Goal: Book appointment/travel/reservation

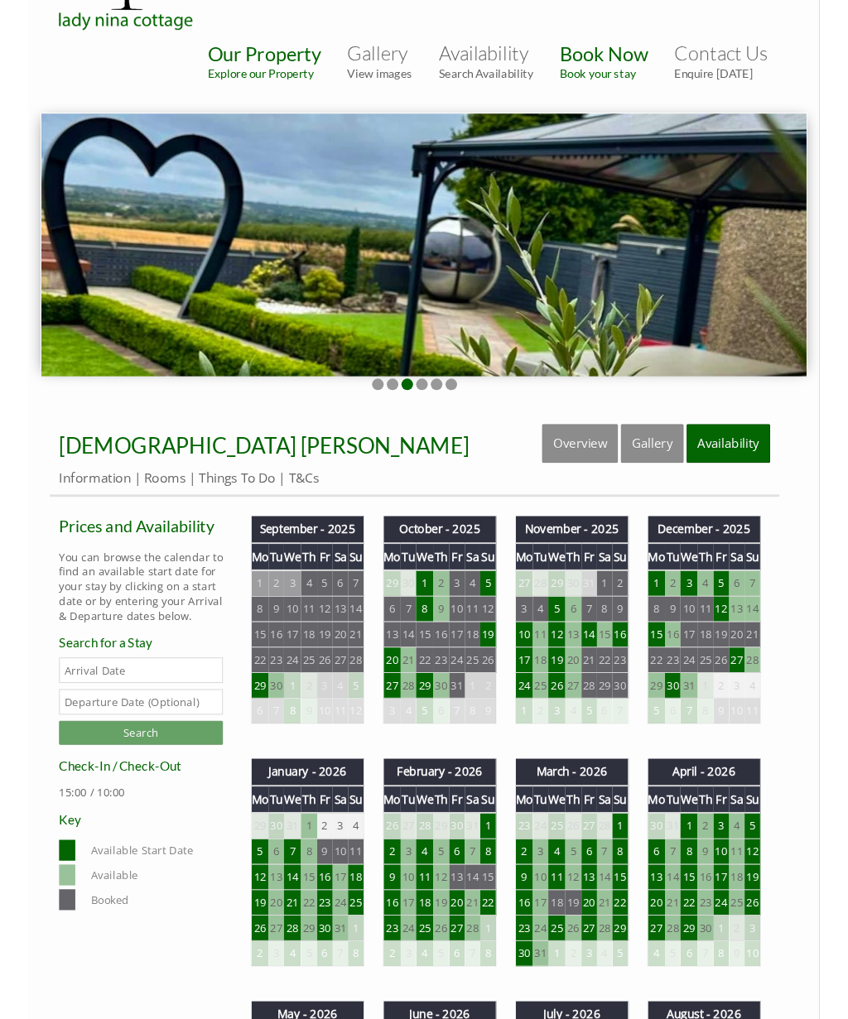
scroll to position [85, 0]
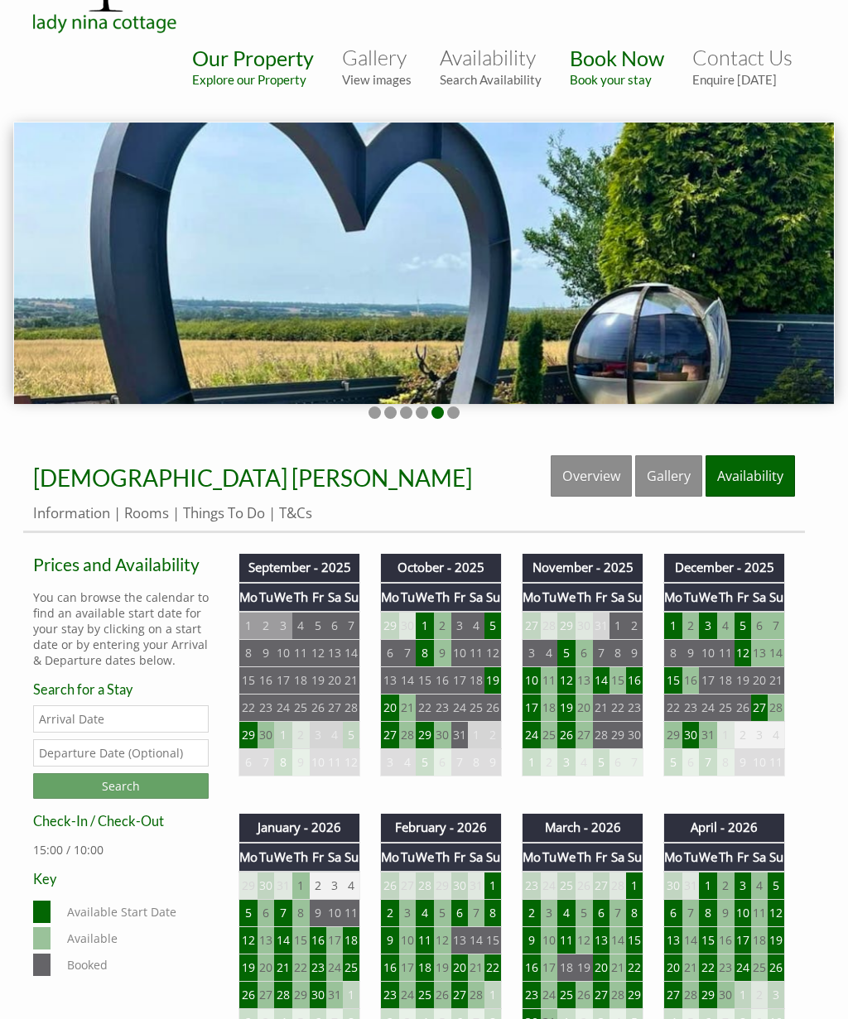
click at [601, 930] on td "13" at bounding box center [601, 940] width 17 height 27
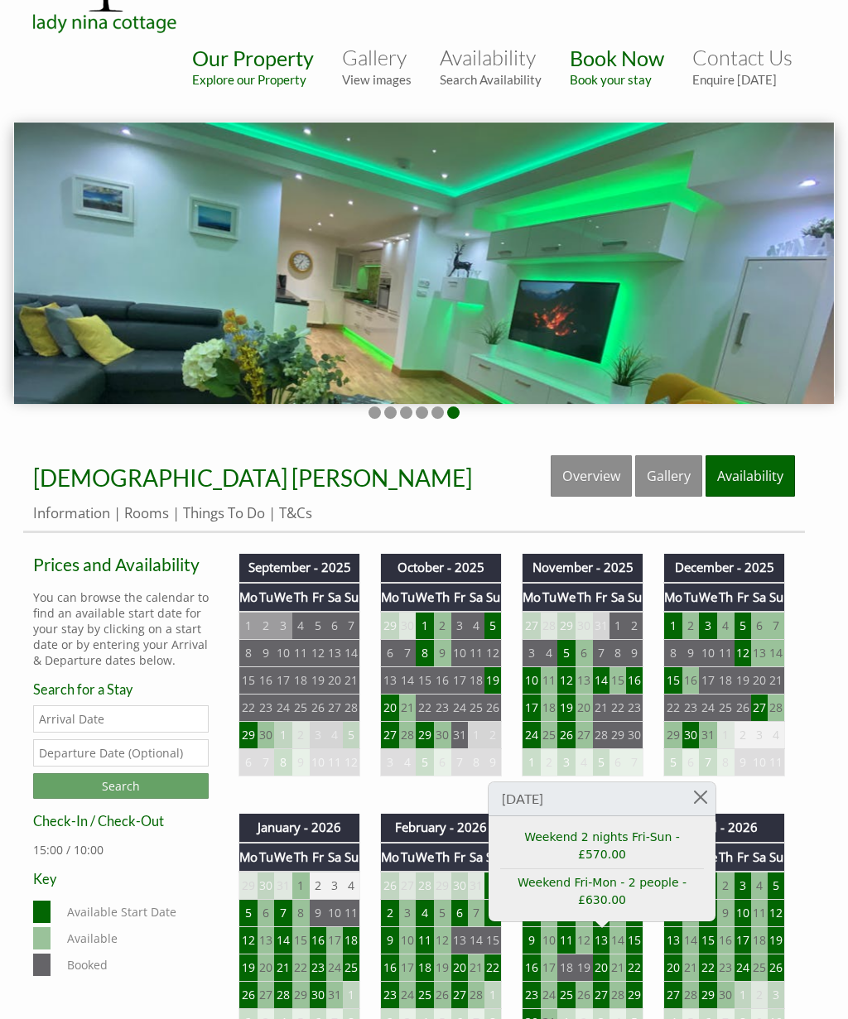
click at [774, 893] on td "5" at bounding box center [775, 886] width 17 height 28
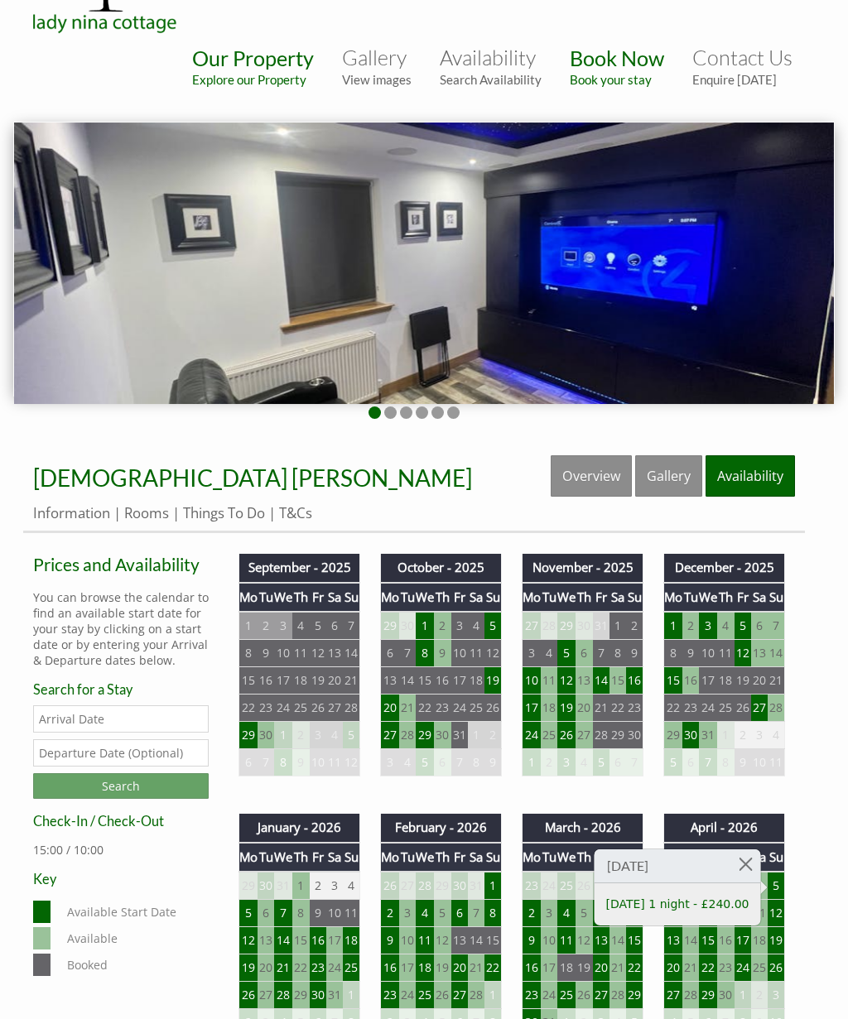
click at [352, 958] on td "25" at bounding box center [351, 967] width 17 height 27
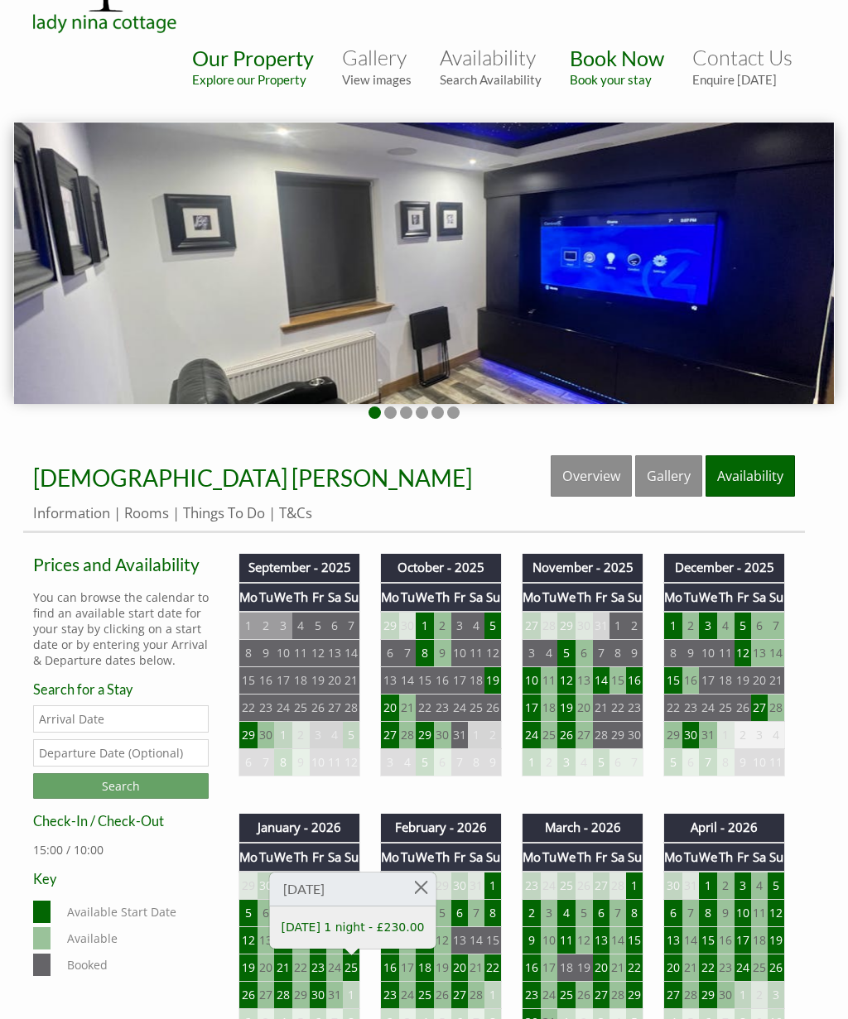
click at [496, 982] on td "1" at bounding box center [492, 995] width 17 height 27
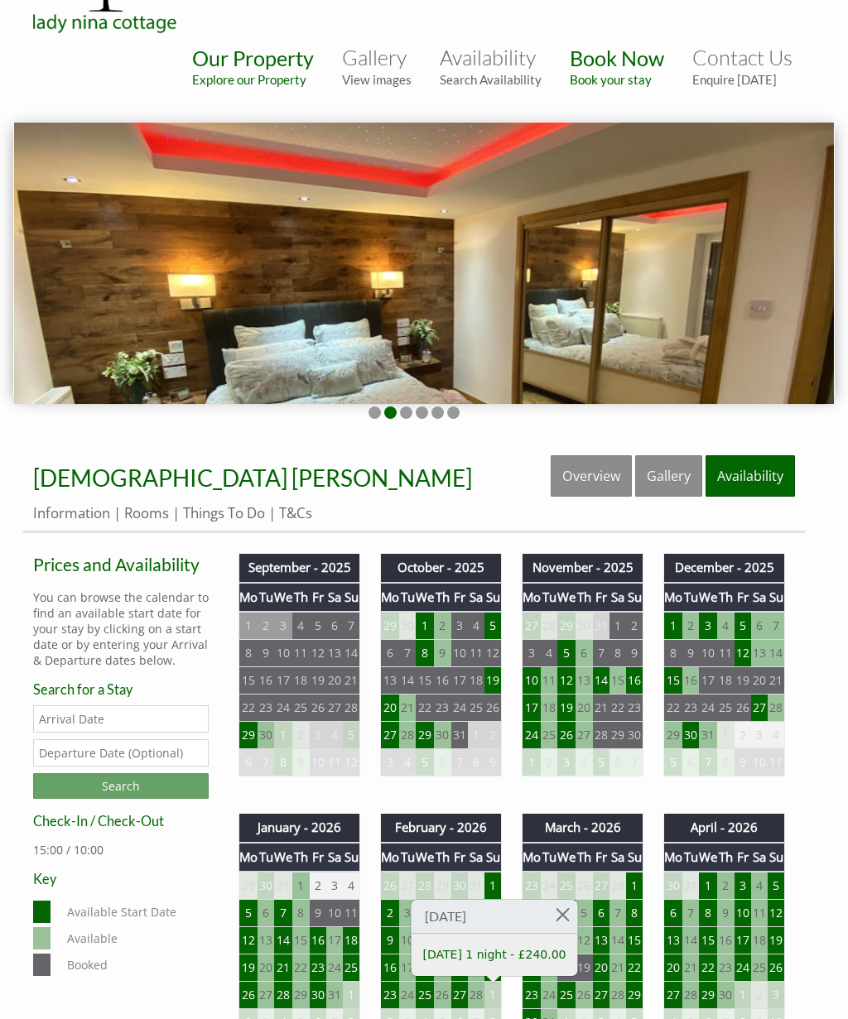
click at [262, 747] on td "30" at bounding box center [265, 735] width 17 height 27
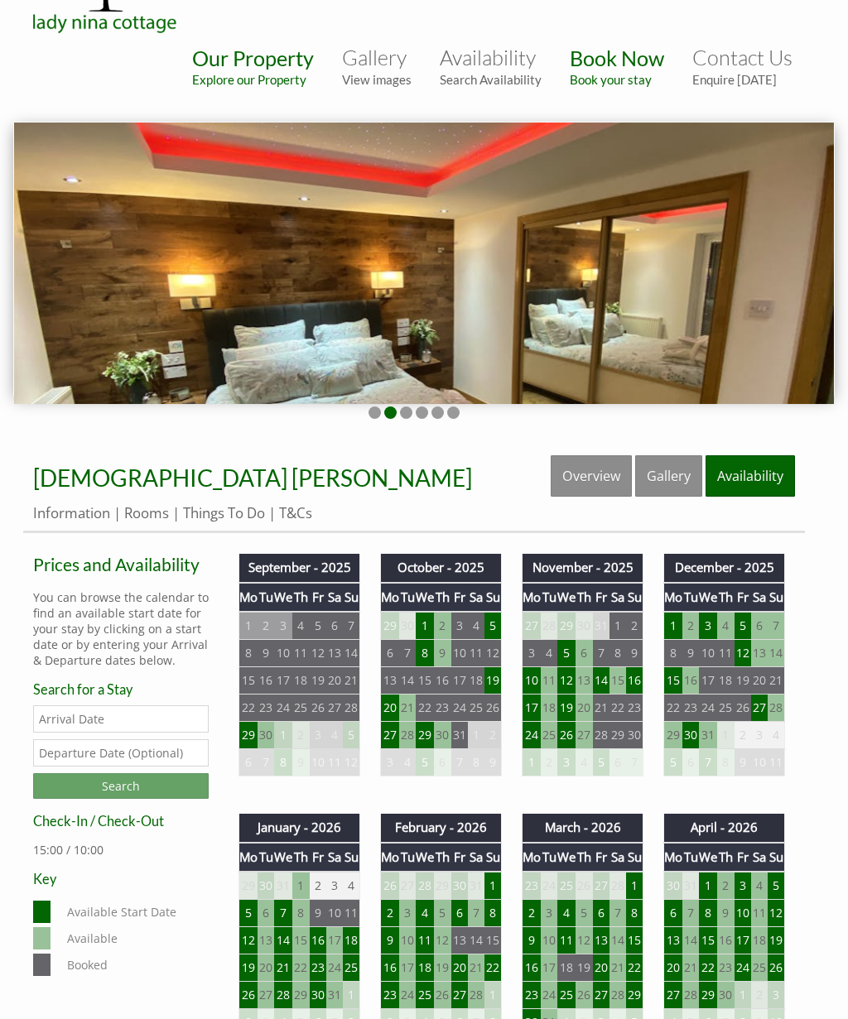
click at [251, 742] on td "29" at bounding box center [248, 735] width 19 height 27
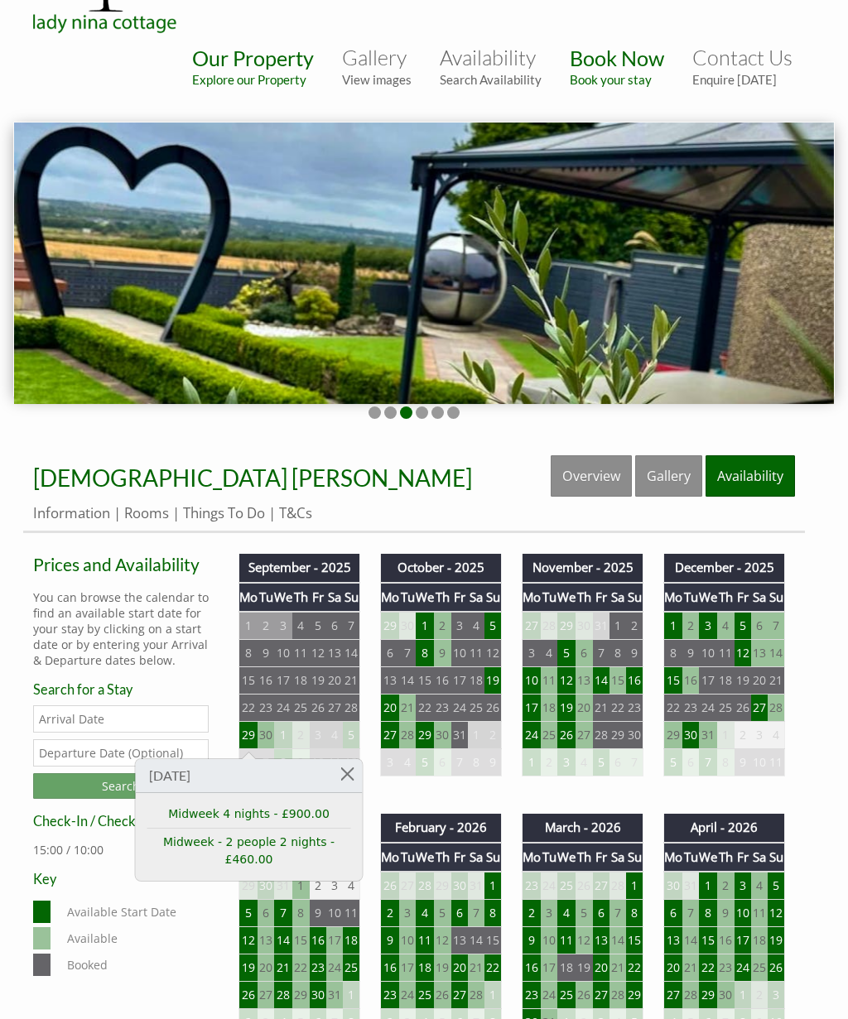
click at [429, 631] on td "1" at bounding box center [424, 626] width 18 height 28
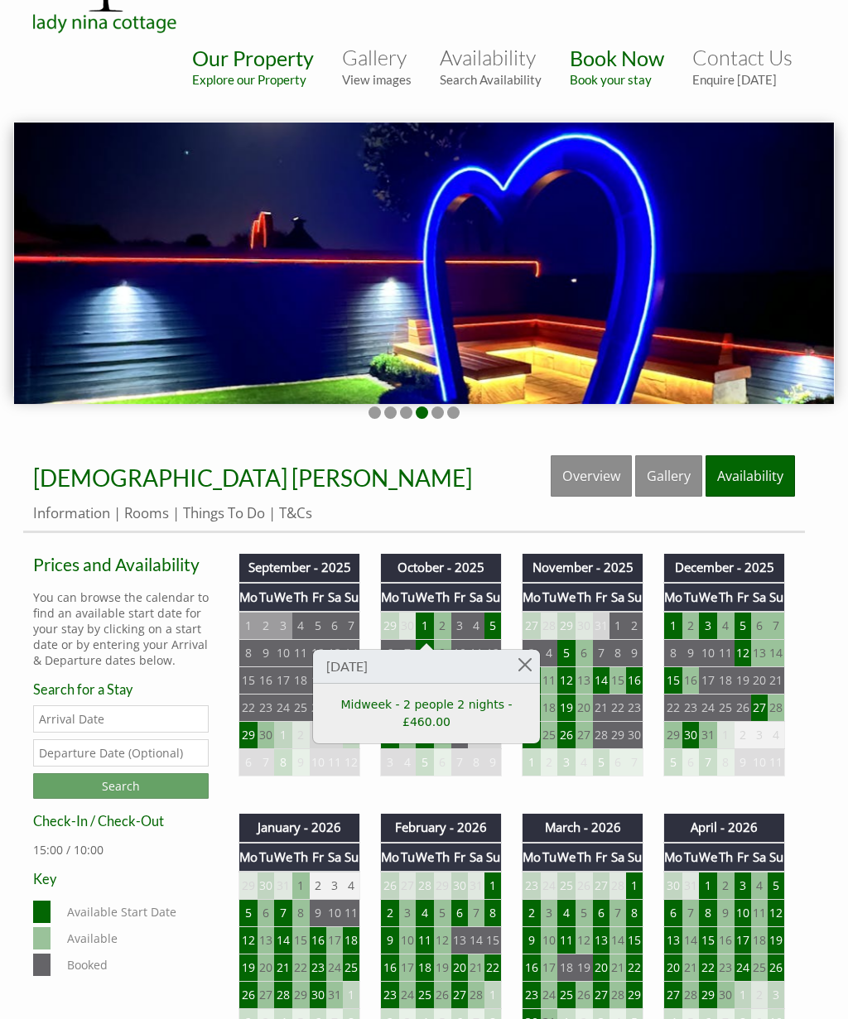
click at [497, 636] on td "5" at bounding box center [492, 626] width 17 height 28
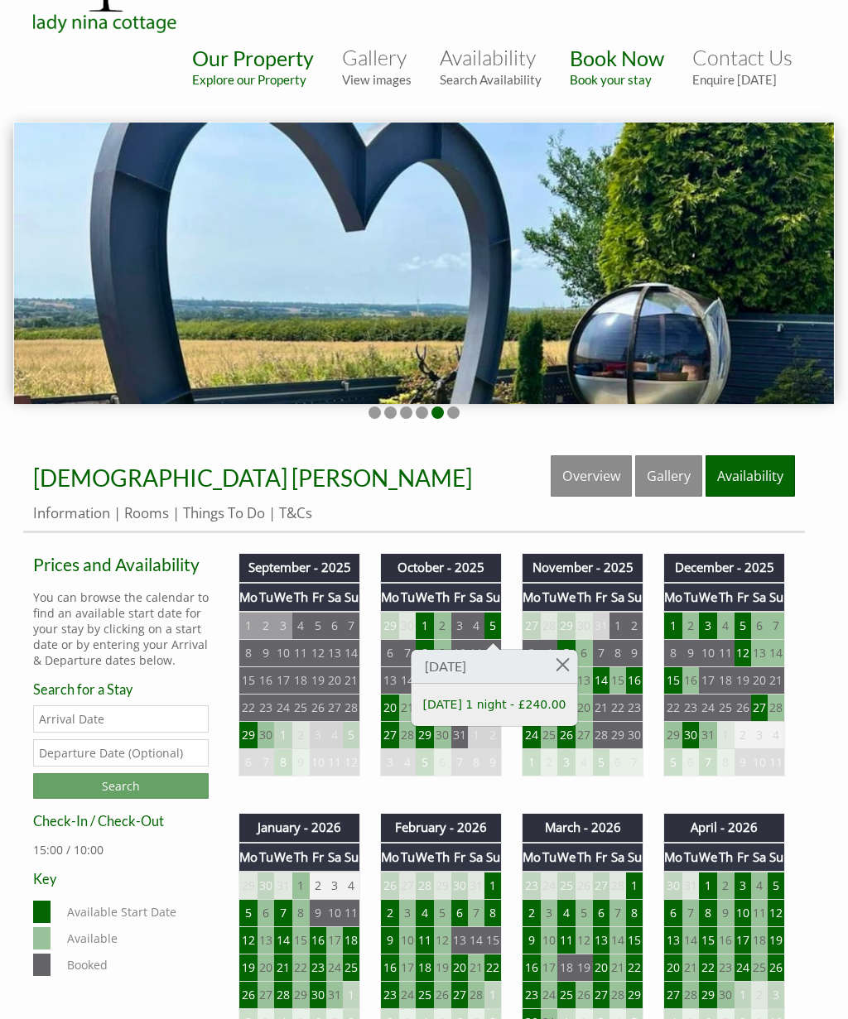
click at [637, 693] on td "16" at bounding box center [634, 680] width 17 height 27
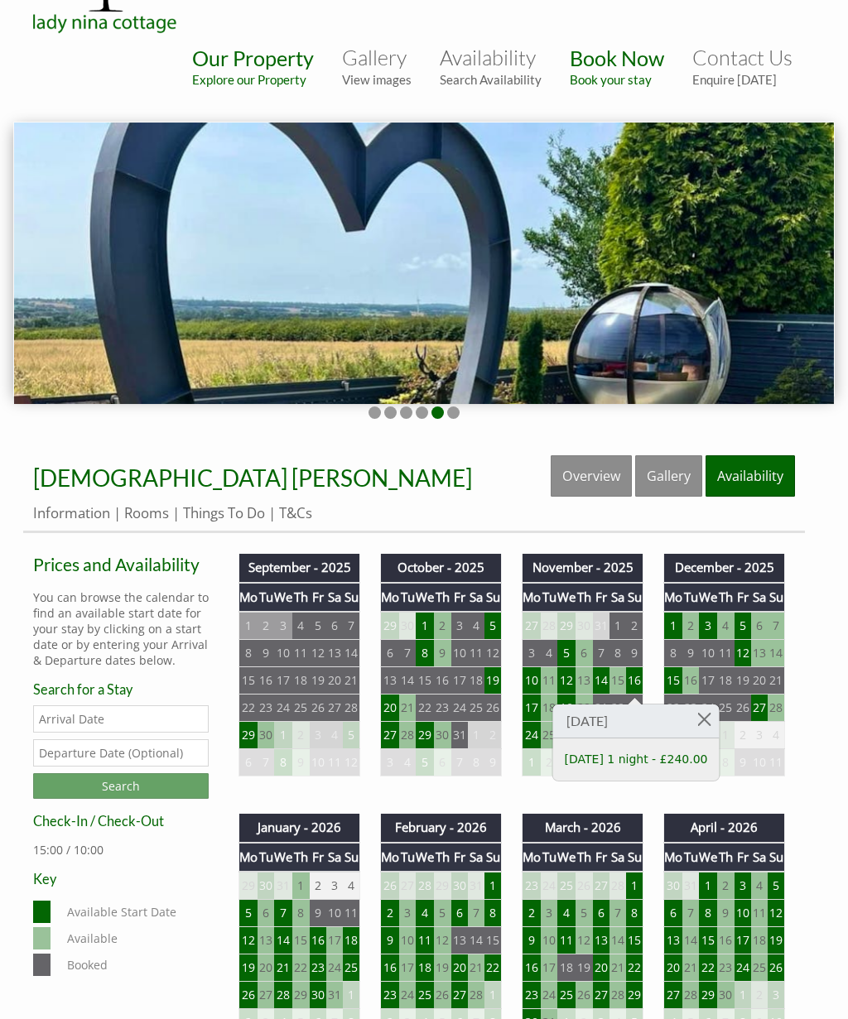
click at [763, 665] on td "13" at bounding box center [759, 653] width 17 height 27
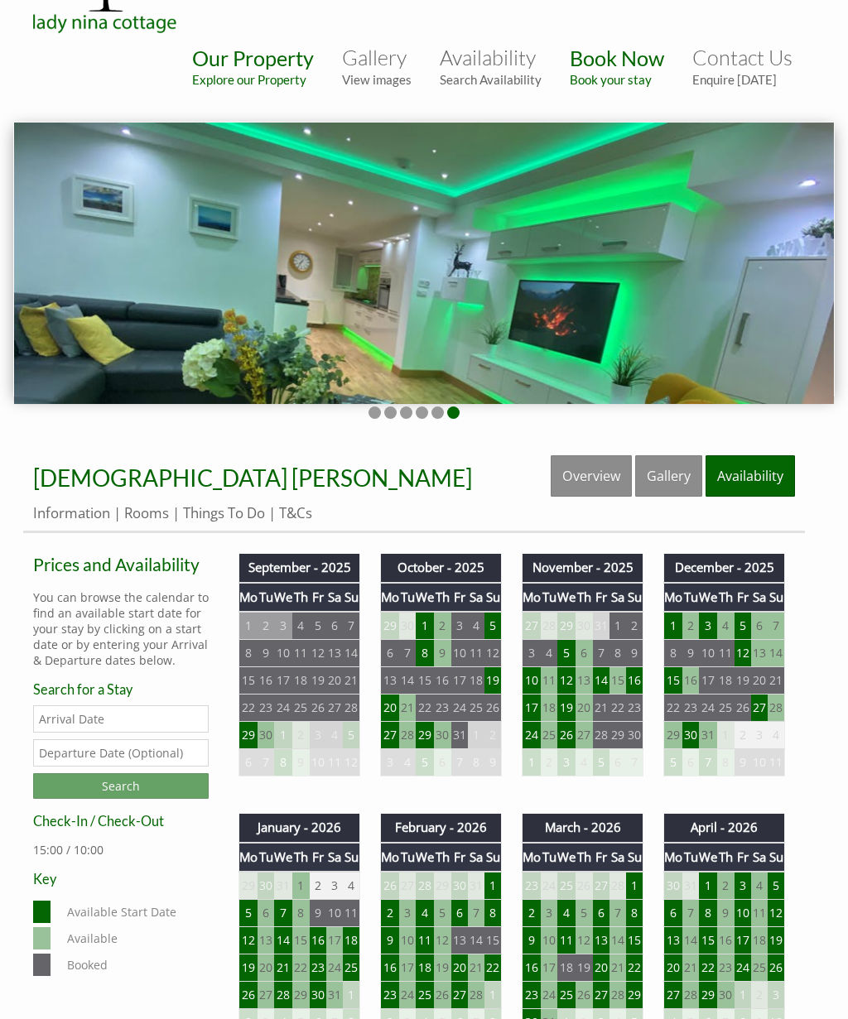
click at [762, 665] on td "13" at bounding box center [759, 653] width 17 height 27
click at [739, 665] on td "12" at bounding box center [742, 653] width 17 height 27
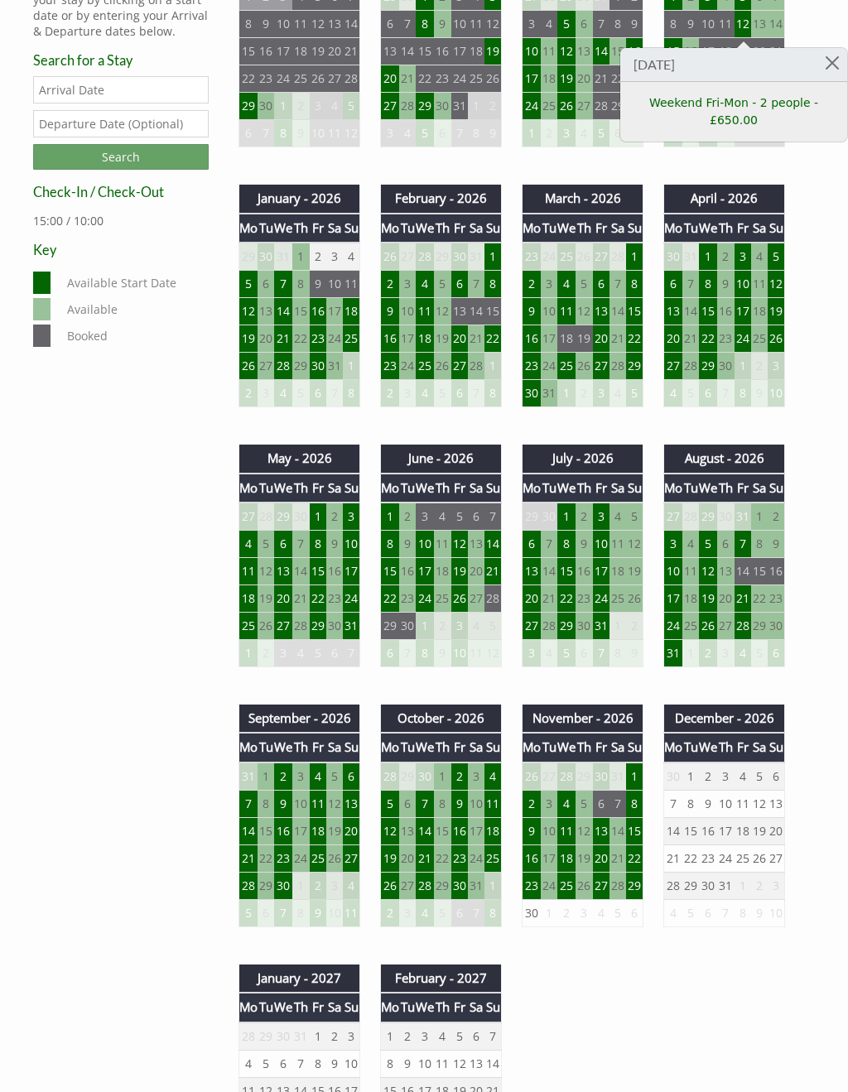
scroll to position [714, 0]
click at [700, 784] on td "2" at bounding box center [708, 776] width 18 height 28
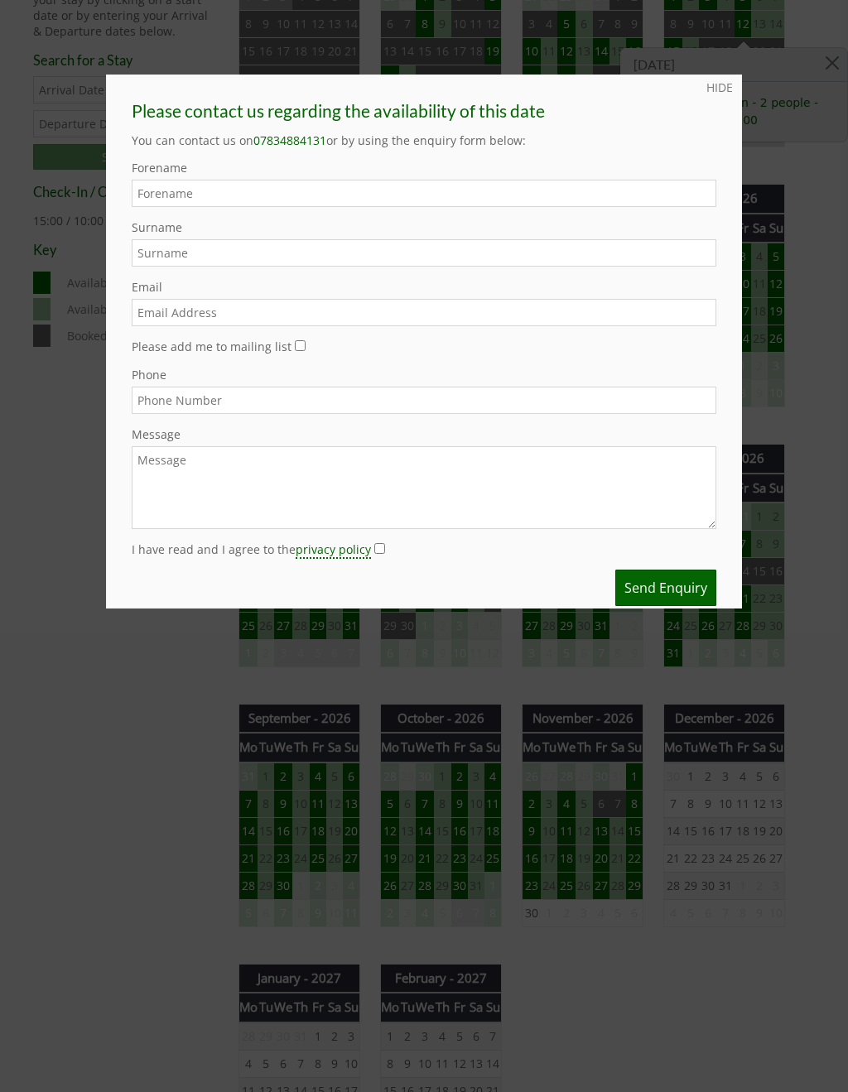
click at [717, 977] on div at bounding box center [424, 546] width 848 height 1092
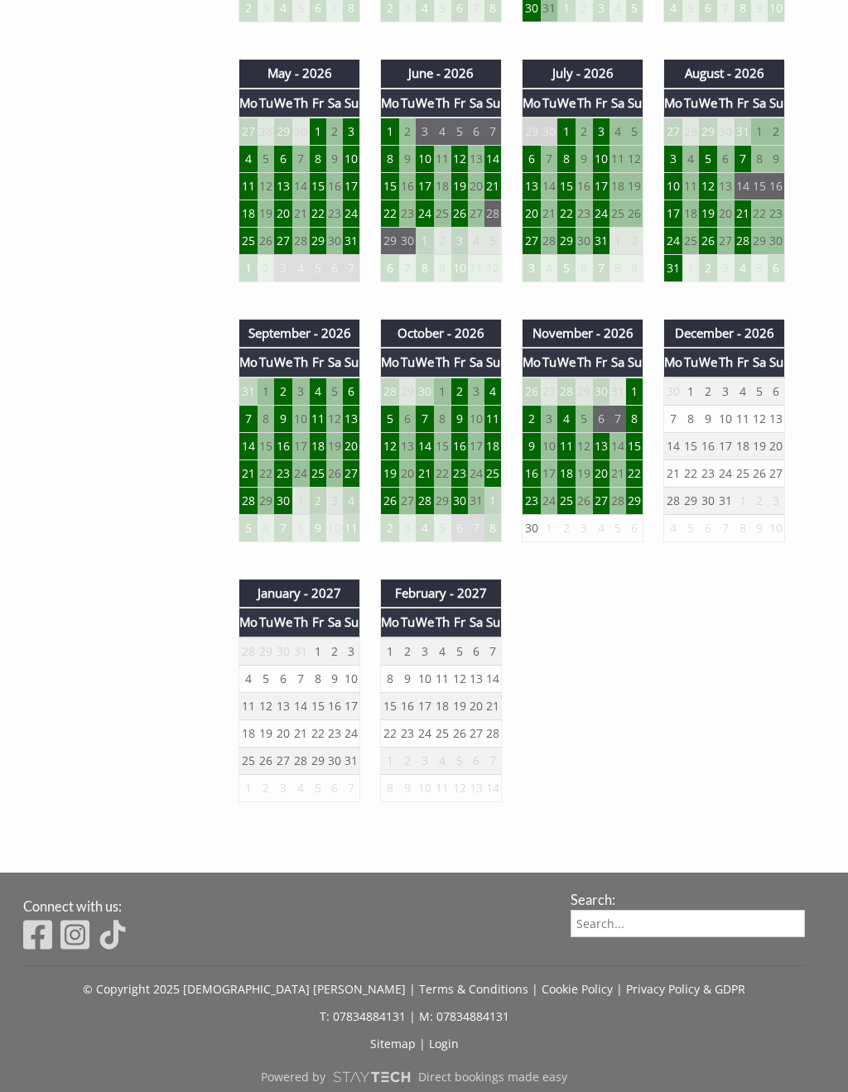
scroll to position [1133, 0]
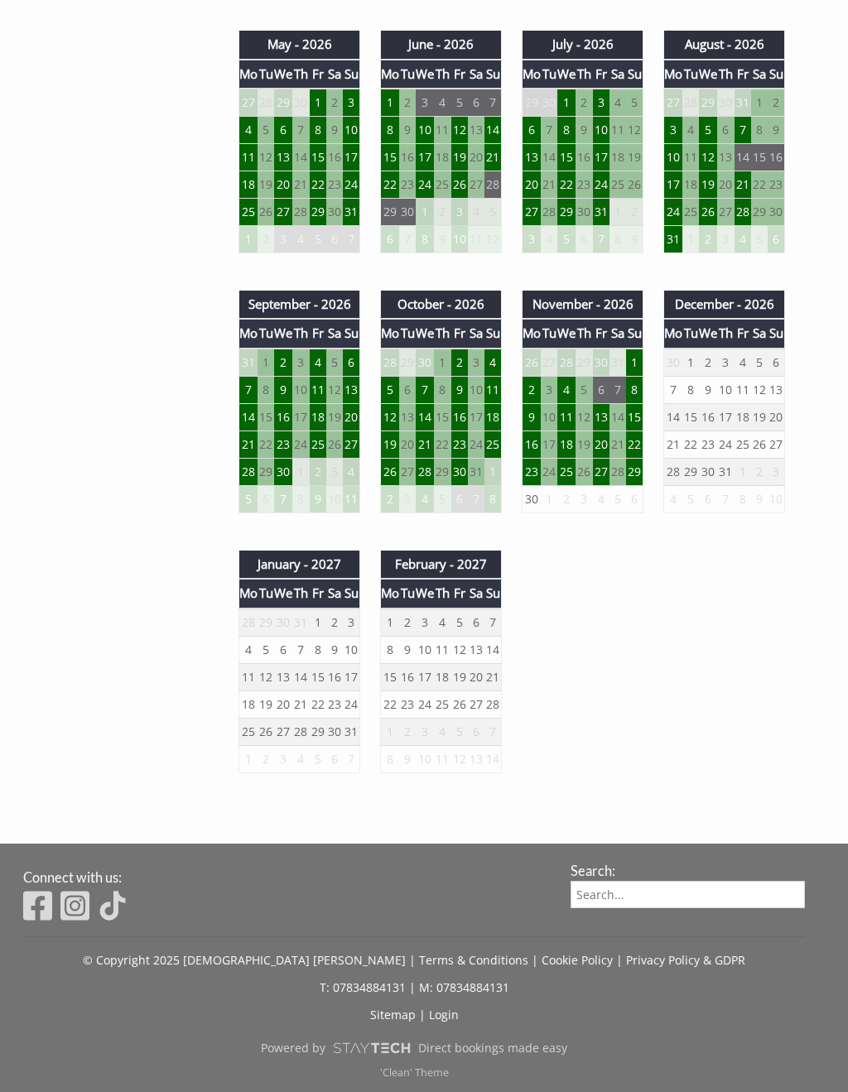
click at [319, 622] on td "1" at bounding box center [318, 622] width 17 height 28
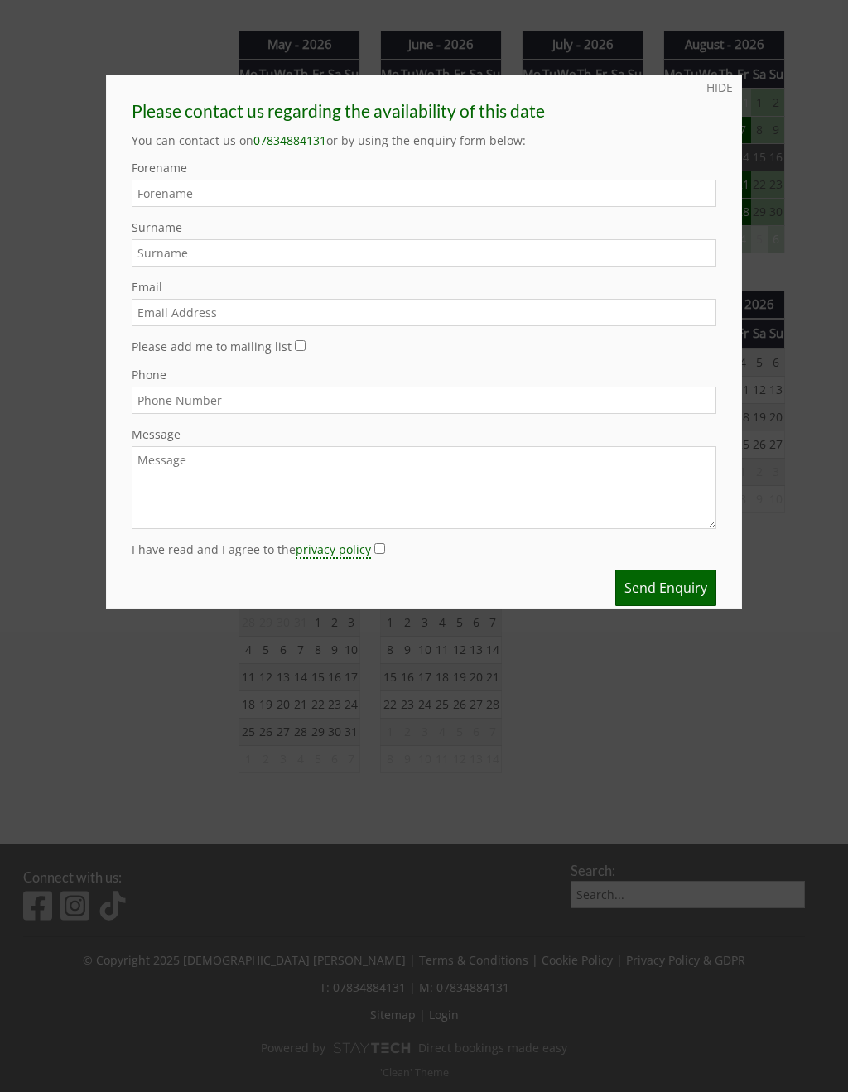
click at [789, 590] on div at bounding box center [424, 546] width 848 height 1092
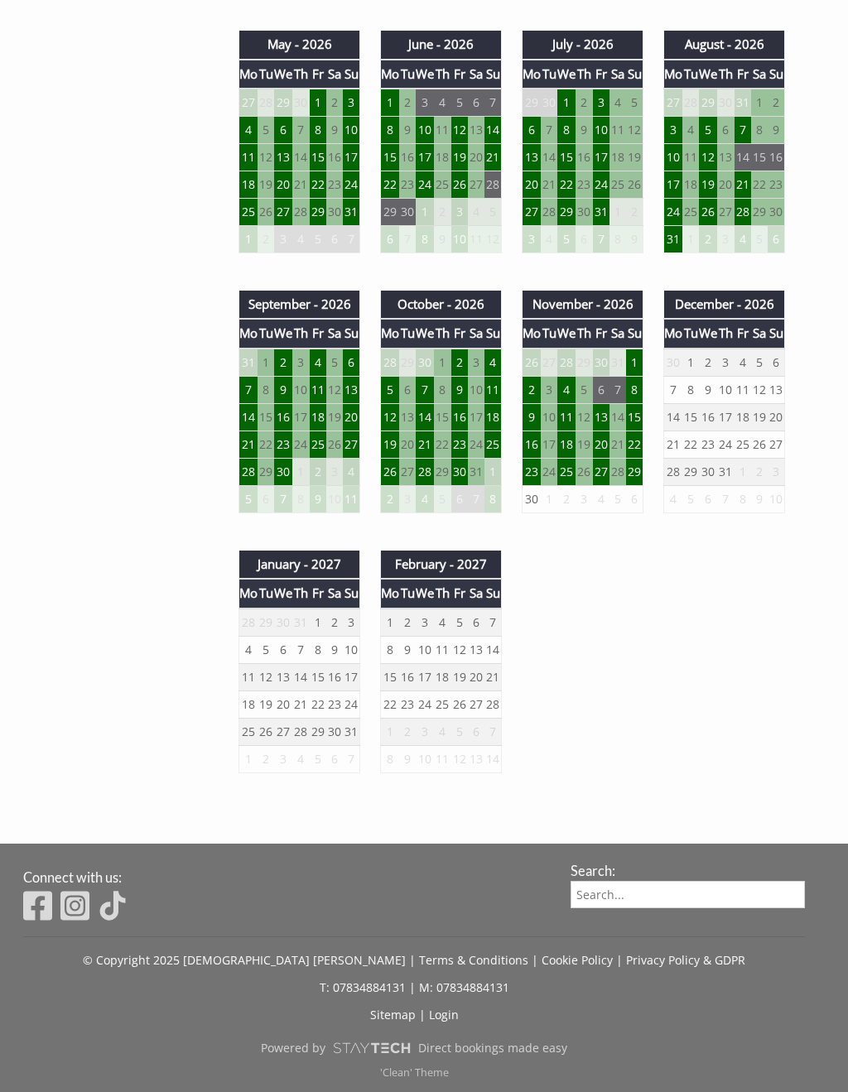
click at [624, 476] on td "28" at bounding box center [617, 471] width 17 height 27
click at [631, 473] on td "29" at bounding box center [634, 471] width 17 height 27
click at [648, 644] on div "September - 2025 Mo Tu We Th Fr Sa Su 1 2 3 4 5 6 7 8 9 10 11 12 13 14 15" at bounding box center [511, 158] width 586 height 1303
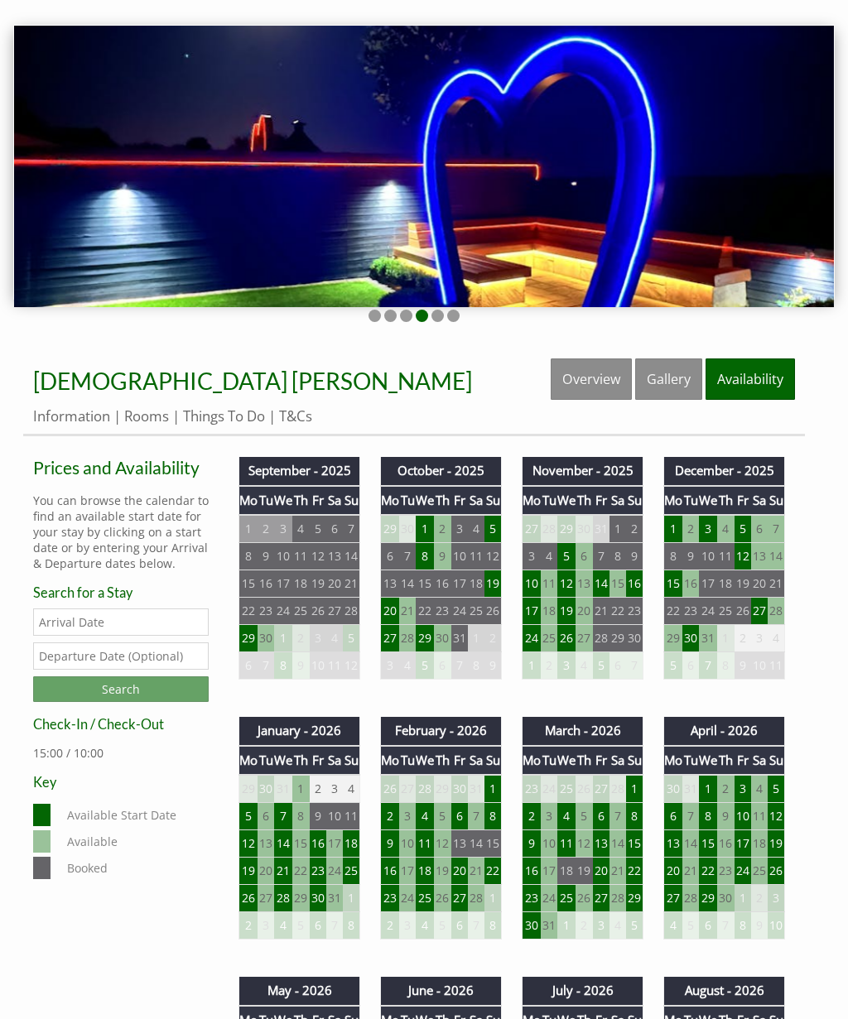
scroll to position [0, 0]
